Goal: Obtain resource: Download file/media

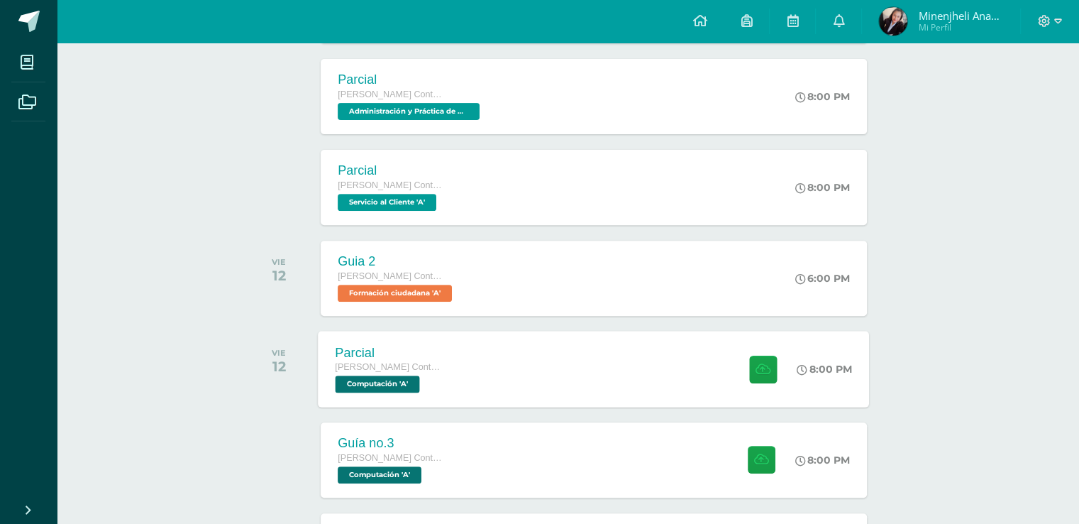
scroll to position [485, 0]
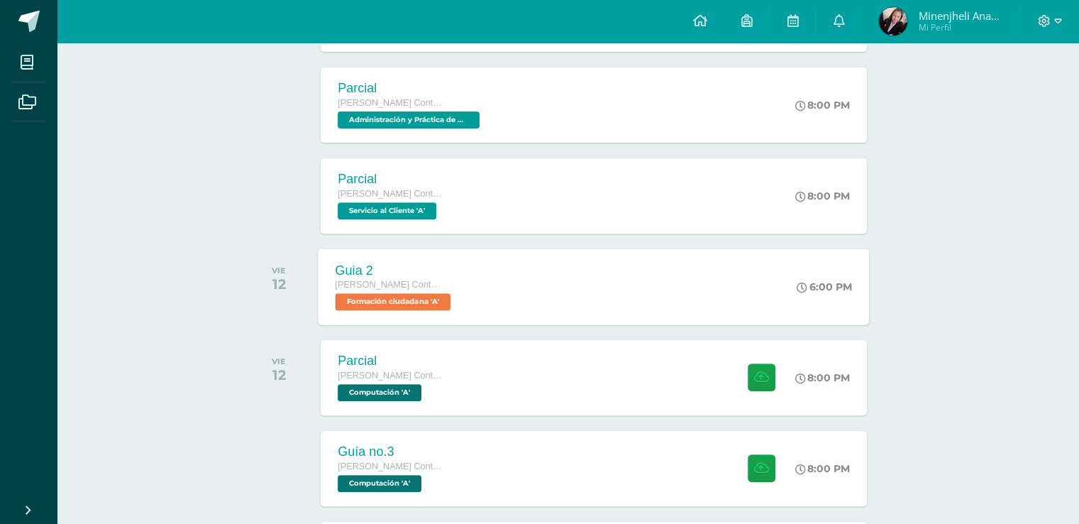
click at [592, 285] on div "Guia 2 Quinto Perito Contador Perito Contador Formación ciudadana 'A' 6:00 PM G…" at bounding box center [594, 286] width 551 height 76
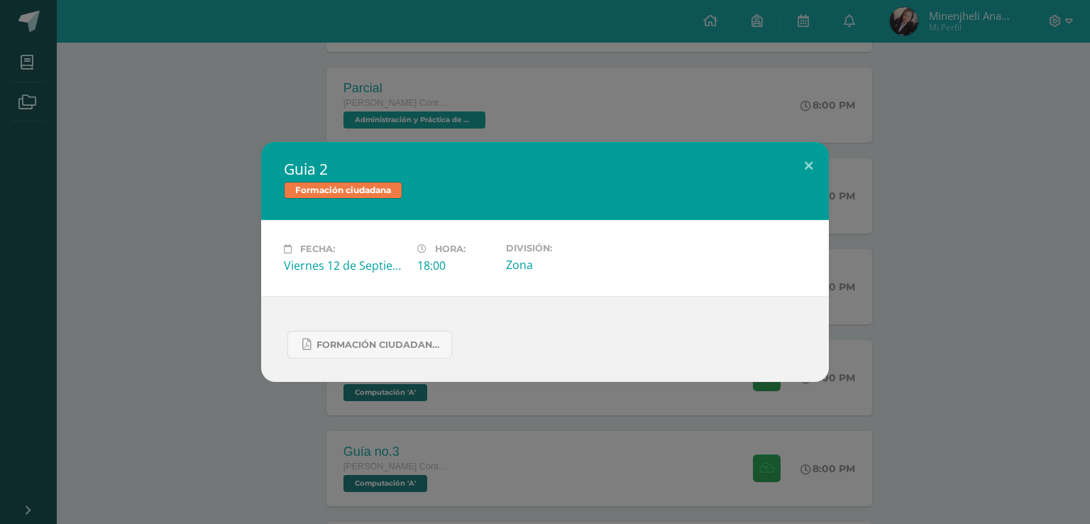
click at [190, 287] on div "Guia 2 Formación ciudadana Fecha: Viernes 12 de Septiembre Hora: 18:00 División…" at bounding box center [545, 262] width 1079 height 240
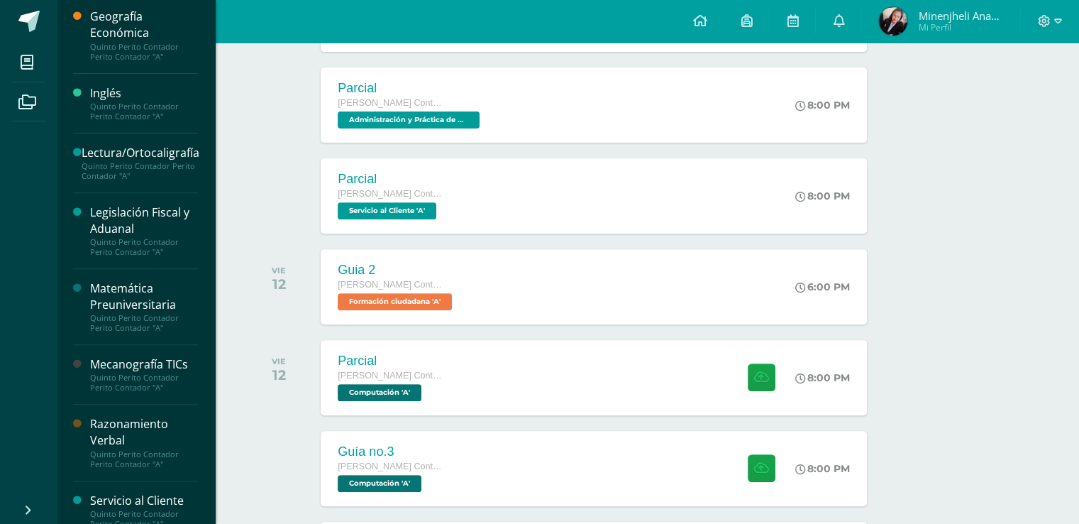
scroll to position [517, 0]
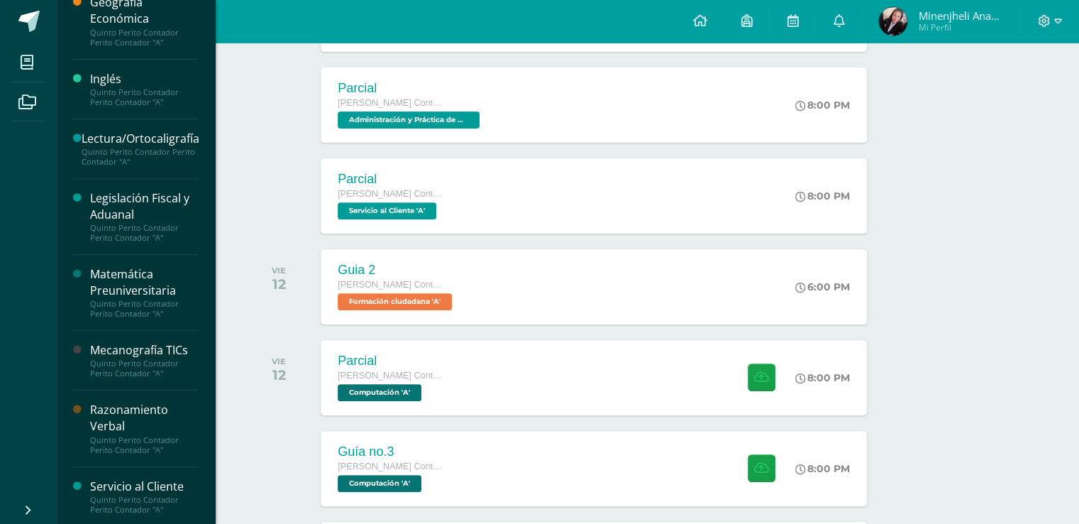
click at [144, 416] on div "Razonamiento Verbal" at bounding box center [144, 418] width 108 height 33
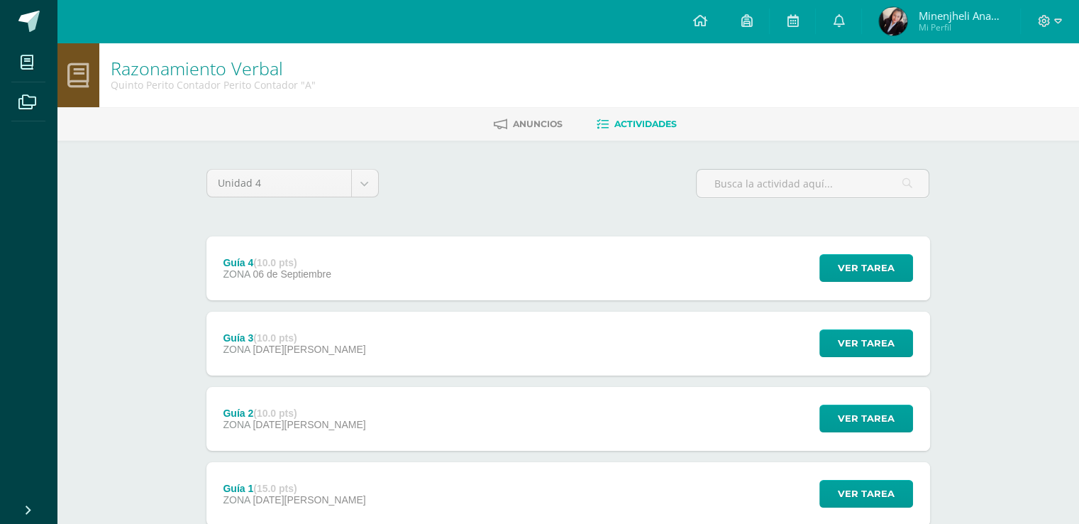
click at [427, 281] on div "Guía 4 (10.0 pts) ZONA [DATE] Ver tarea Guía 4 Razonamiento Verbal Cargando con…" at bounding box center [569, 268] width 724 height 64
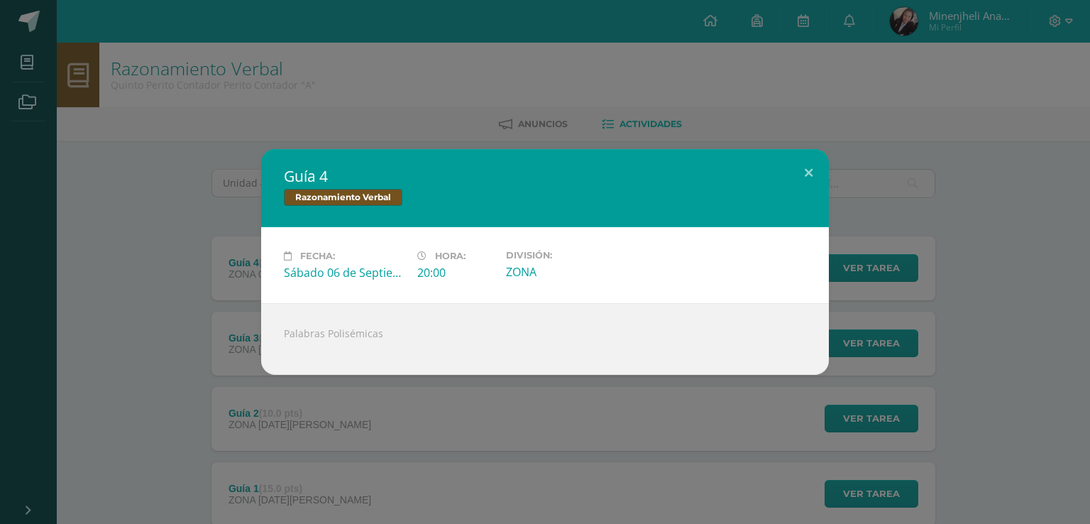
click at [128, 251] on div "Guía 4 Razonamiento Verbal Fecha: [DATE] Hora: 20:00 División: ZONA" at bounding box center [545, 262] width 1079 height 226
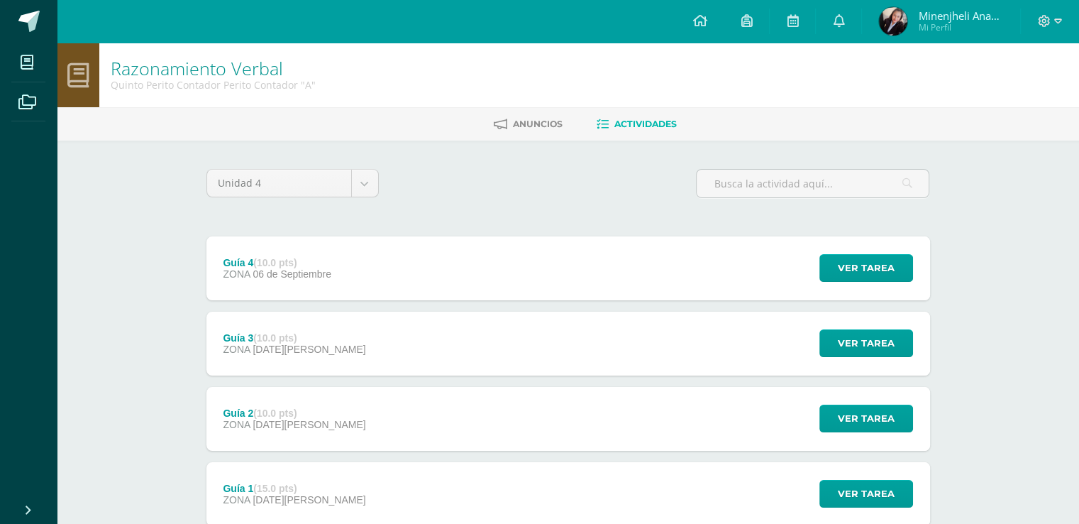
click at [395, 339] on div "Guía 3 (10.0 pts) ZONA [DATE][PERSON_NAME] Ver tarea Guía 3 Razonamiento Verbal…" at bounding box center [569, 344] width 724 height 64
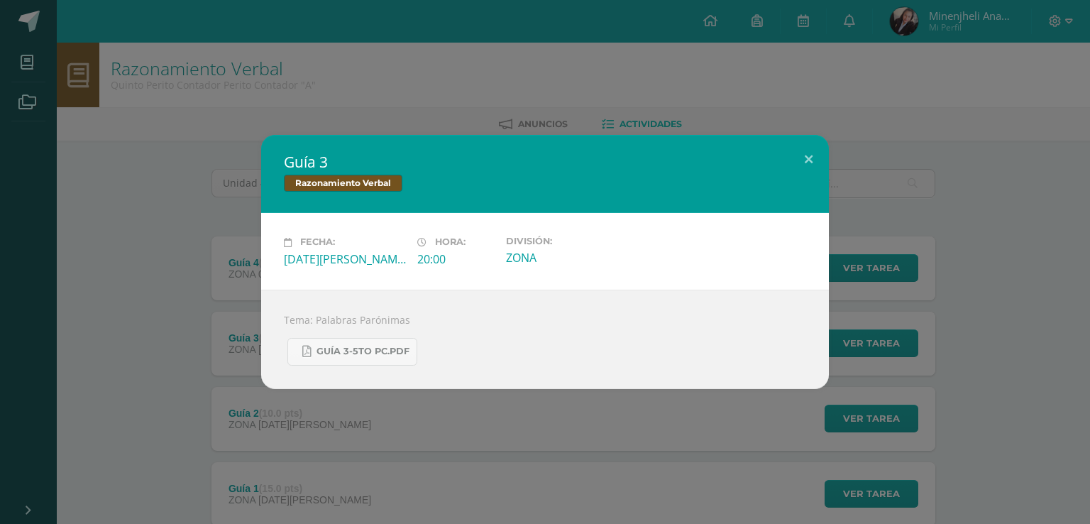
click at [150, 339] on div "Guía 3 Razonamiento Verbal Fecha: [DATE][PERSON_NAME] Hora: 20:00 División: ZONA" at bounding box center [545, 261] width 1079 height 253
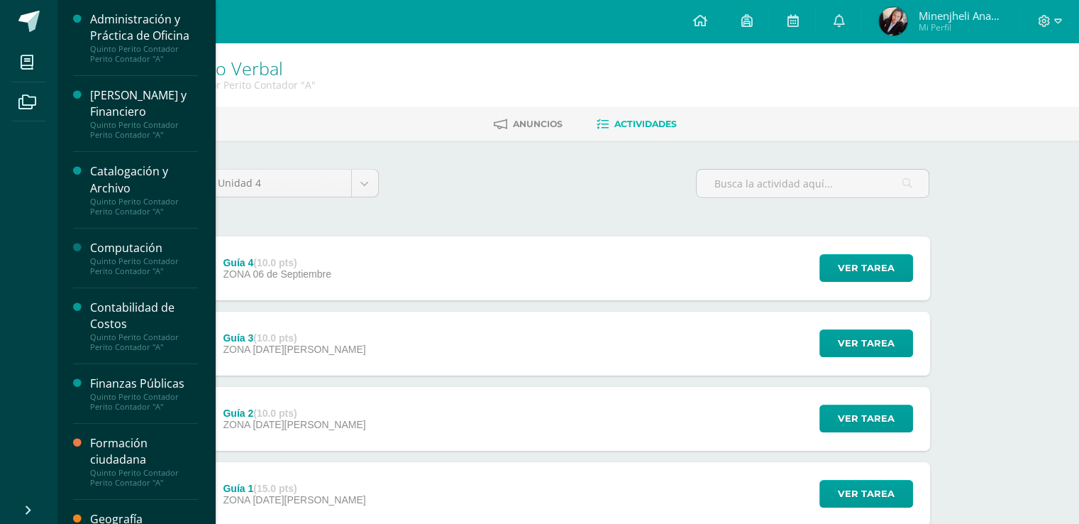
click at [156, 176] on div "Catalogación y Archivo" at bounding box center [144, 179] width 108 height 33
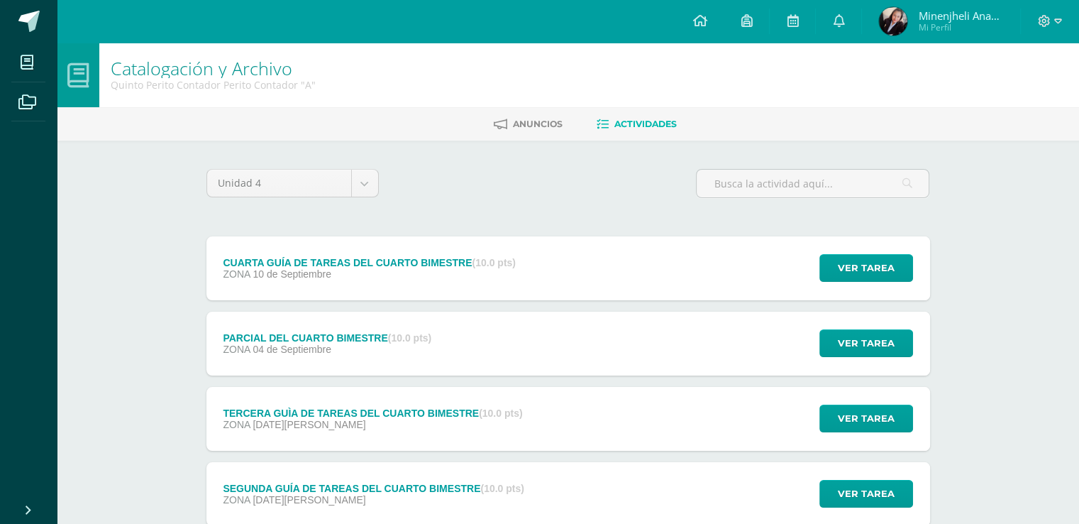
click at [524, 271] on div "CUARTA GUÍA DE TAREAS DEL CUARTO BIMESTRE (10.0 pts) ZONA 10 de Septiembre" at bounding box center [370, 268] width 326 height 64
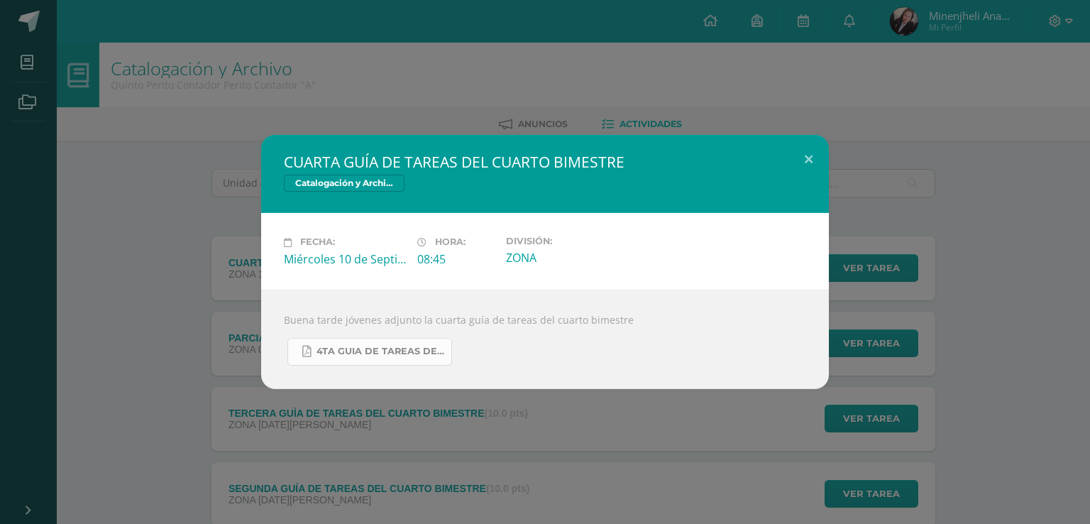
click at [401, 347] on span "4TA GUIA DE TAREAS DE CATALOGACIÓN Y ARCHIVO 5TO PERITO CONTADOR CUARTO BIMESTR…" at bounding box center [381, 351] width 128 height 11
